Goal: Information Seeking & Learning: Learn about a topic

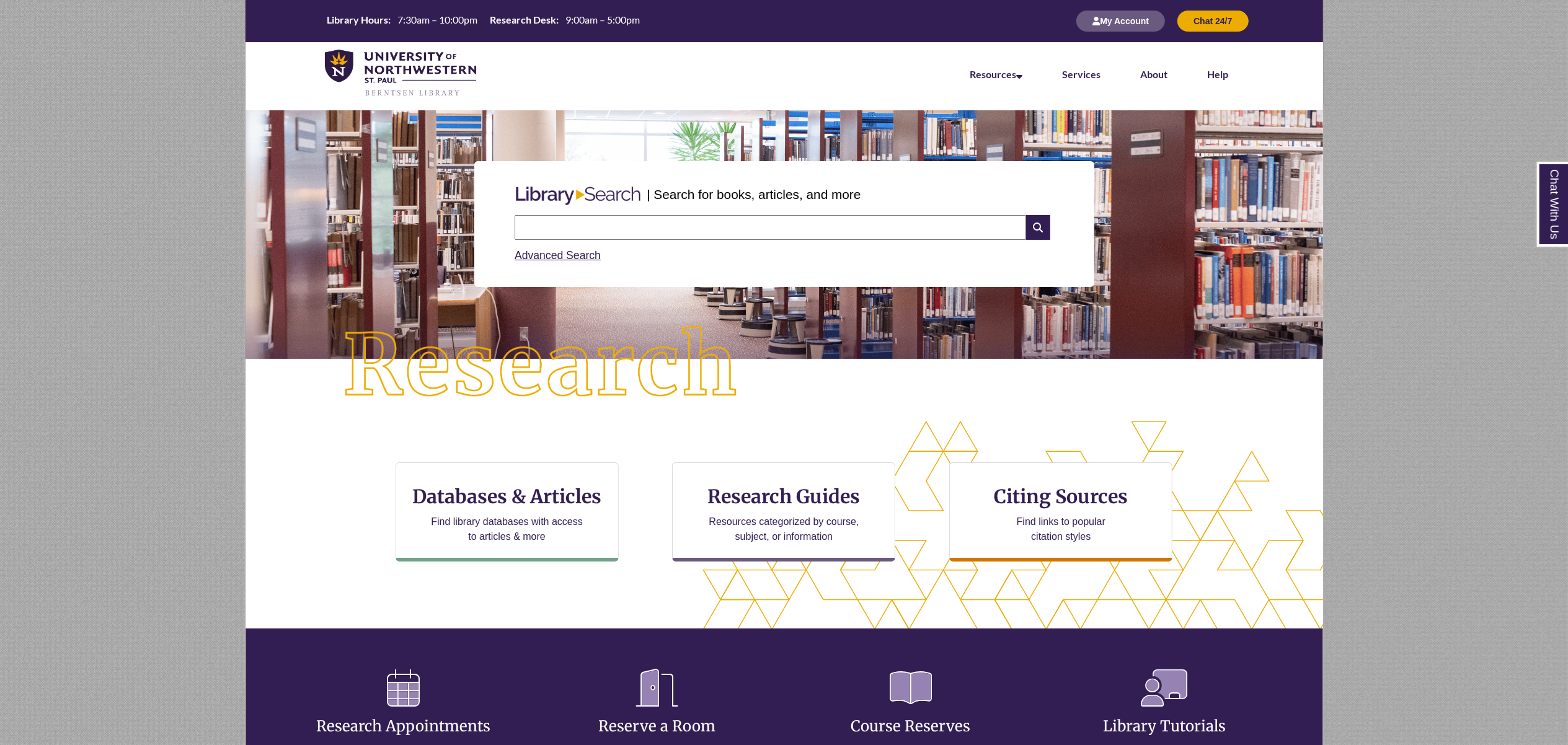
click at [717, 229] on input "text" at bounding box center [771, 227] width 512 height 24
click at [590, 228] on input "**********" at bounding box center [771, 227] width 512 height 24
type input "**********"
click at [1037, 232] on icon at bounding box center [1038, 227] width 24 height 24
drag, startPoint x: 0, startPoint y: 0, endPoint x: 504, endPoint y: 500, distance: 709.9
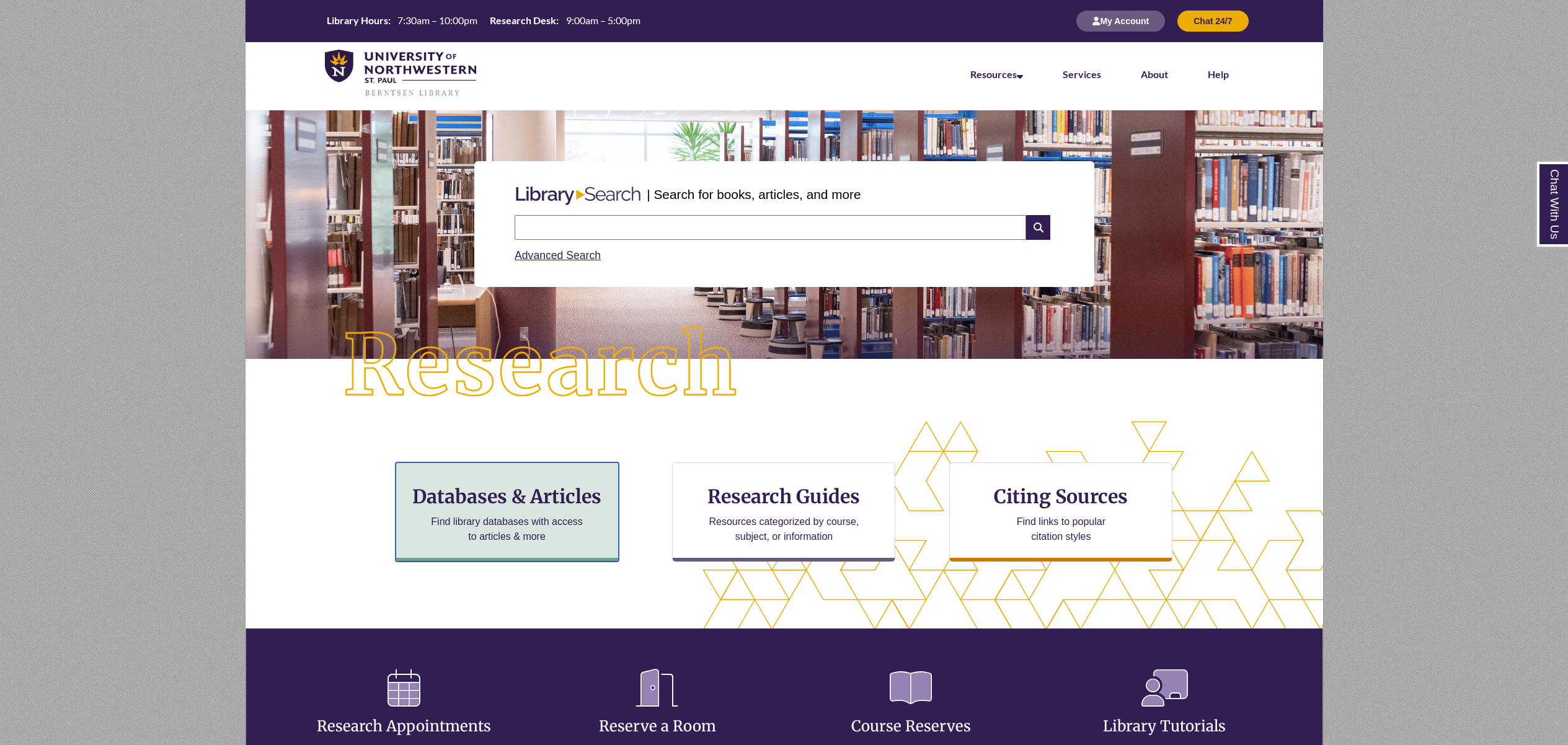
click at [506, 500] on h3 "Databases & Articles" at bounding box center [507, 497] width 202 height 24
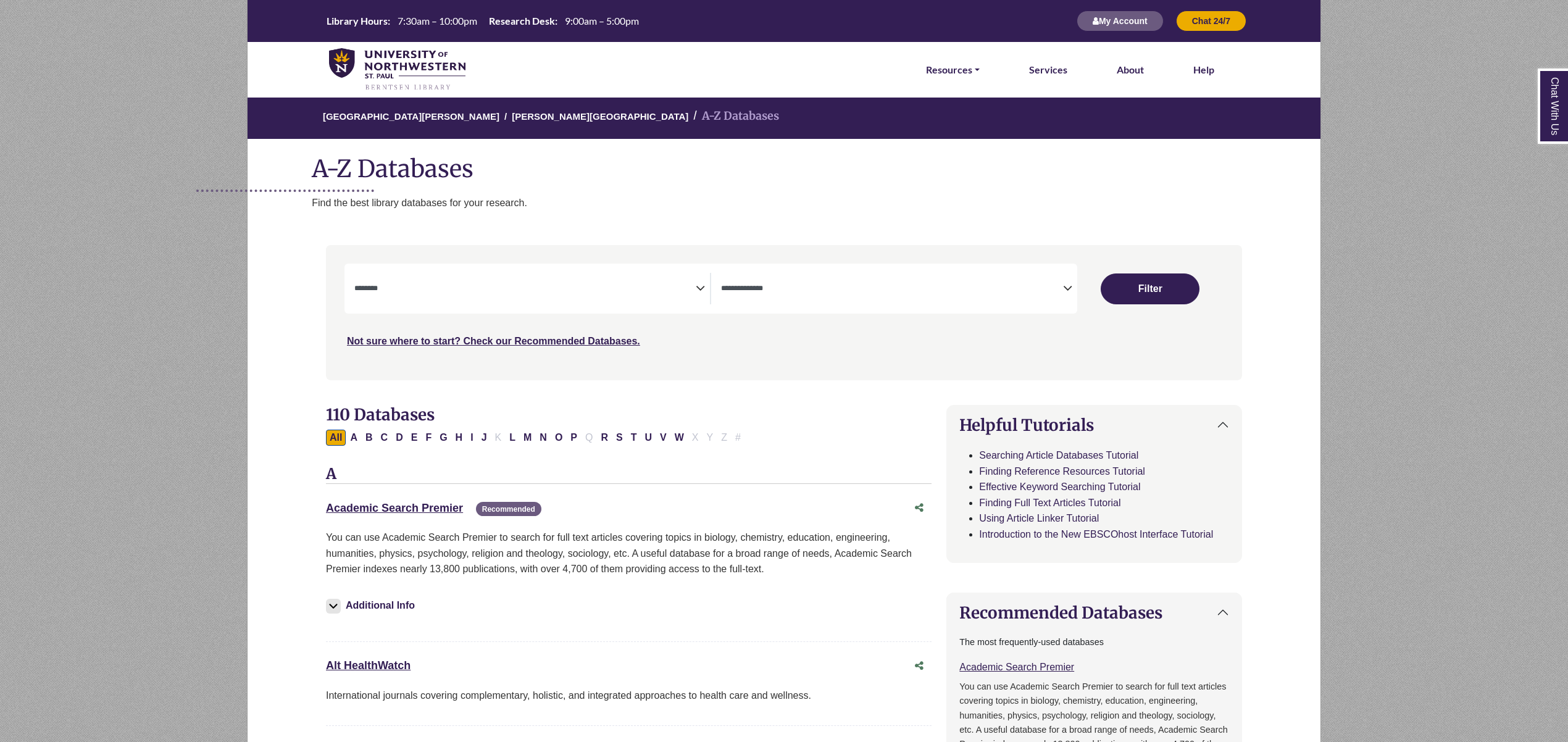
select select "Database Subject Filter"
select select "Database Types Filter"
click at [384, 444] on button "C" at bounding box center [385, 438] width 15 height 16
select select "Database Subject Filter"
select select "Database Types Filter"
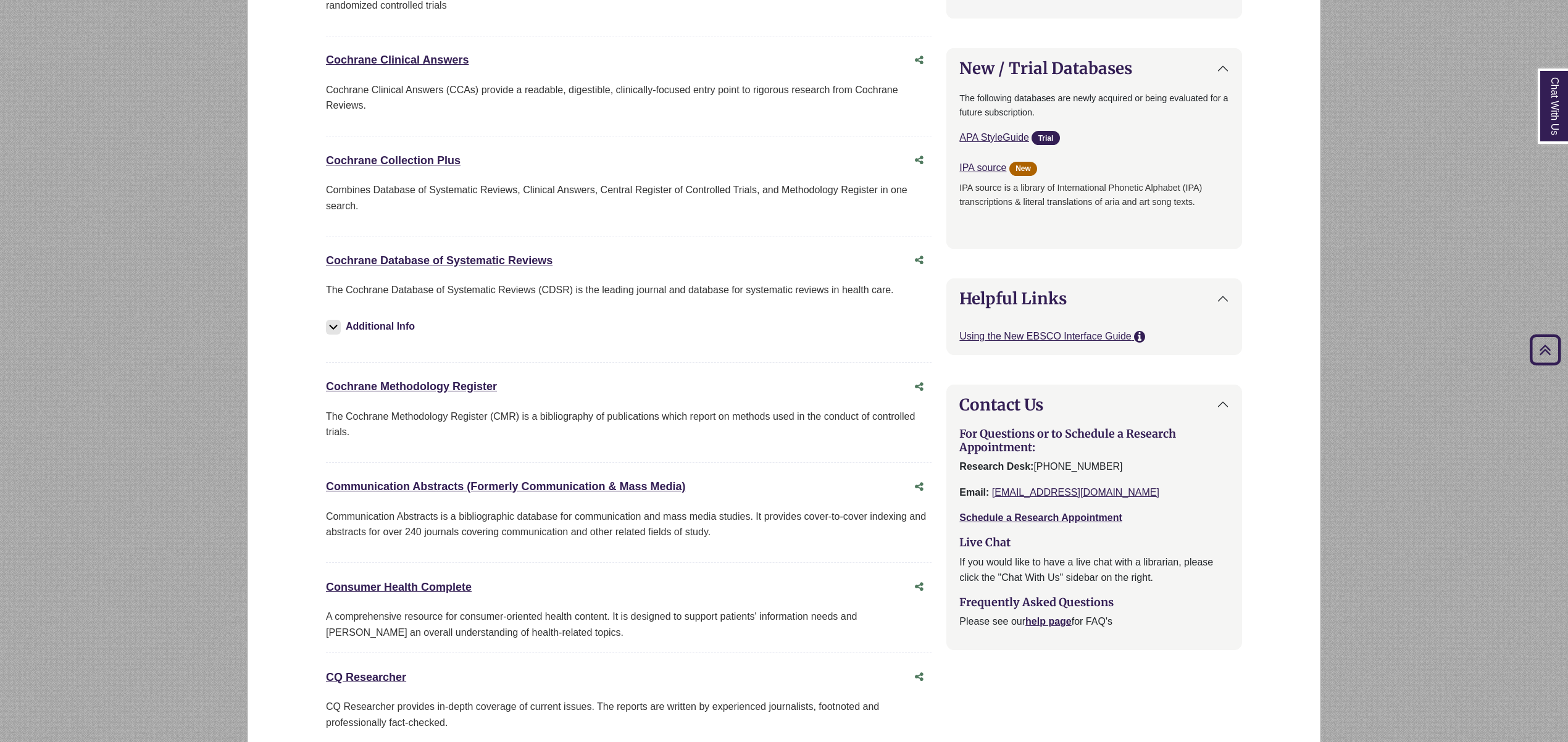
scroll to position [987, 0]
